Goal: Check status: Check status

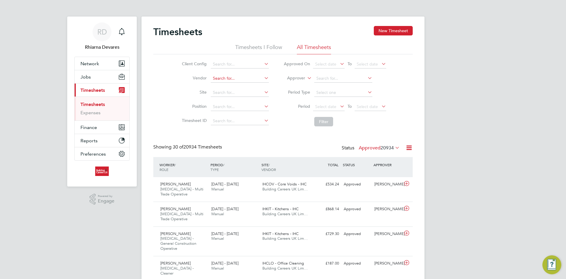
click at [228, 76] on input at bounding box center [240, 78] width 58 height 8
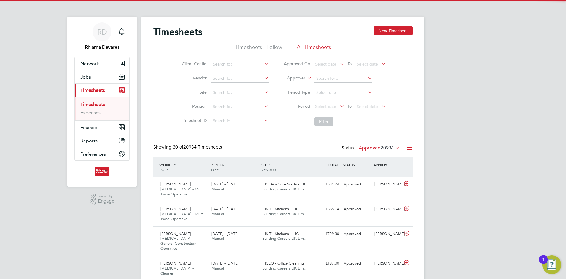
click at [228, 83] on li "Building Careers UK Limited" at bounding box center [258, 86] width 96 height 8
type input "Building Careers UK Limited"
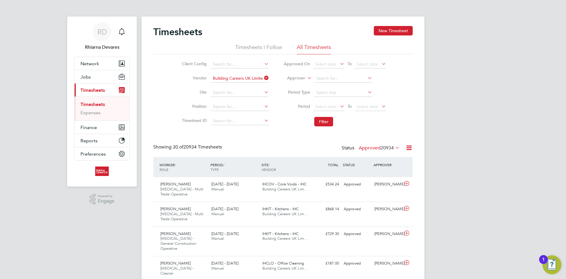
click at [289, 78] on label "Approver" at bounding box center [292, 78] width 27 height 6
click at [294, 83] on li "Worker" at bounding box center [290, 85] width 29 height 8
click at [322, 106] on span "Select date" at bounding box center [325, 106] width 21 height 5
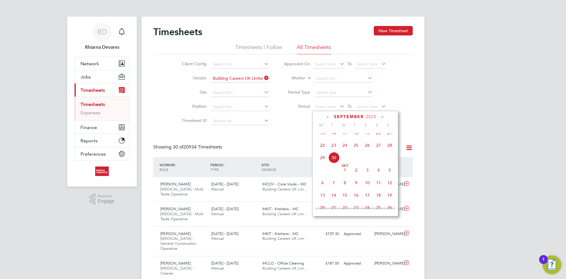
click at [325, 148] on span "22" at bounding box center [322, 144] width 11 height 11
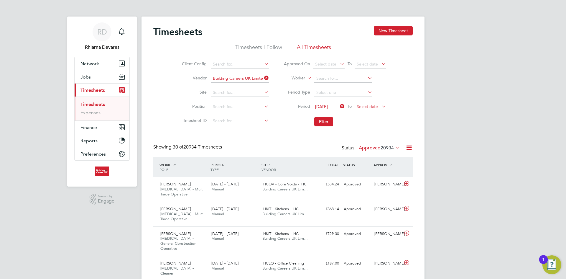
click at [375, 105] on span "Select date" at bounding box center [367, 106] width 21 height 5
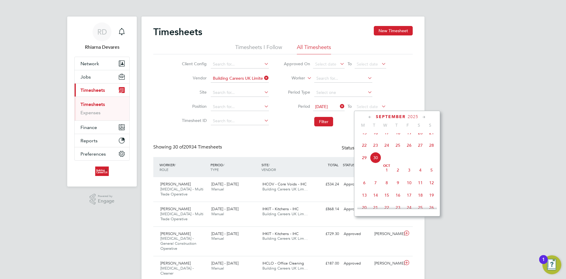
click at [432, 151] on span "28" at bounding box center [431, 144] width 11 height 11
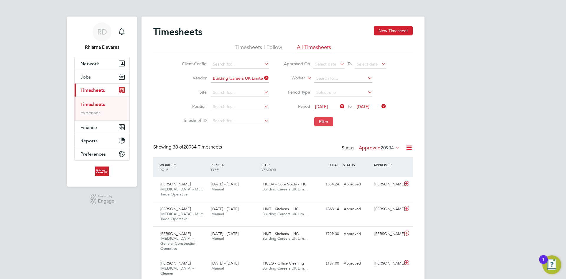
click at [315, 124] on button "Filter" at bounding box center [323, 121] width 19 height 9
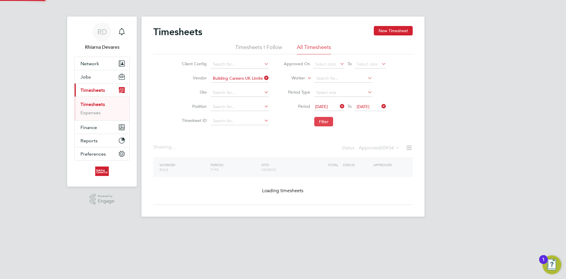
click at [316, 124] on button "Filter" at bounding box center [323, 121] width 19 height 9
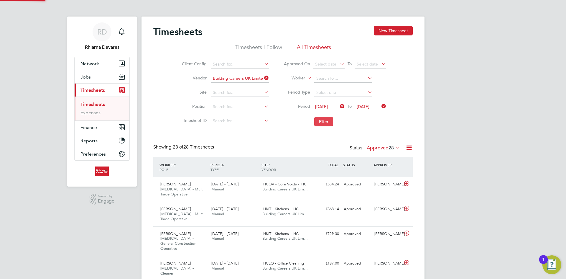
click at [317, 124] on button "Filter" at bounding box center [323, 121] width 19 height 9
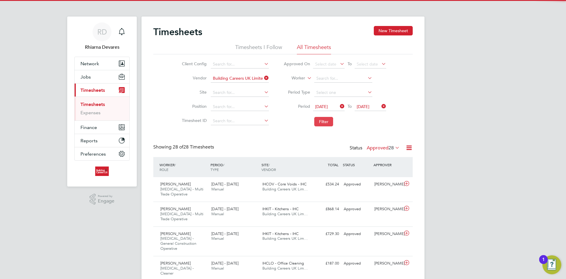
click at [322, 123] on button "Filter" at bounding box center [323, 121] width 19 height 9
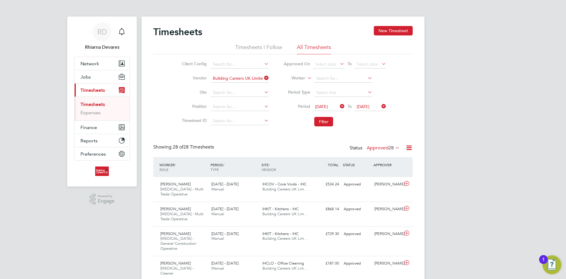
click at [392, 144] on div "Status Approved 28" at bounding box center [375, 148] width 51 height 8
click at [384, 151] on div "Status Approved 28" at bounding box center [375, 148] width 51 height 8
click at [381, 150] on label "Approved 28" at bounding box center [383, 148] width 33 height 6
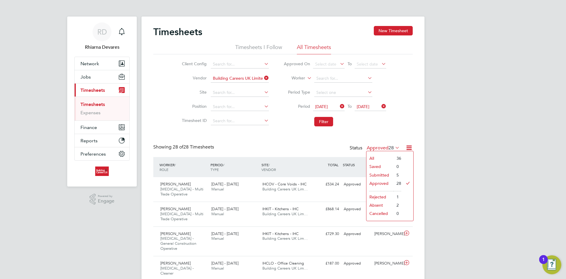
click at [389, 172] on li "Submitted" at bounding box center [379, 175] width 27 height 8
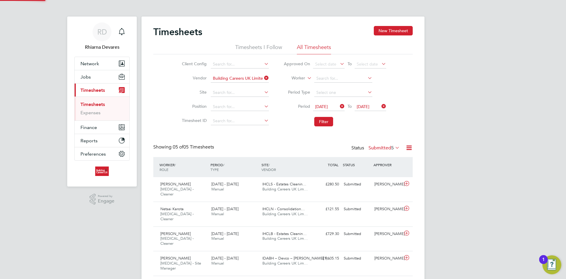
click at [386, 147] on label "Submitted 5" at bounding box center [384, 148] width 31 height 6
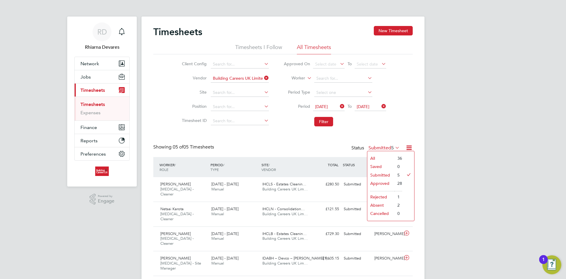
click at [404, 118] on div "Client Config Vendor Building Careers UK Limited Site Position Timesheet ID App…" at bounding box center [282, 91] width 259 height 75
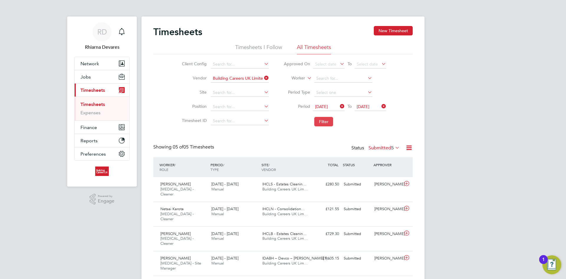
click at [330, 124] on button "Filter" at bounding box center [323, 121] width 19 height 9
